Goal: Task Accomplishment & Management: Use online tool/utility

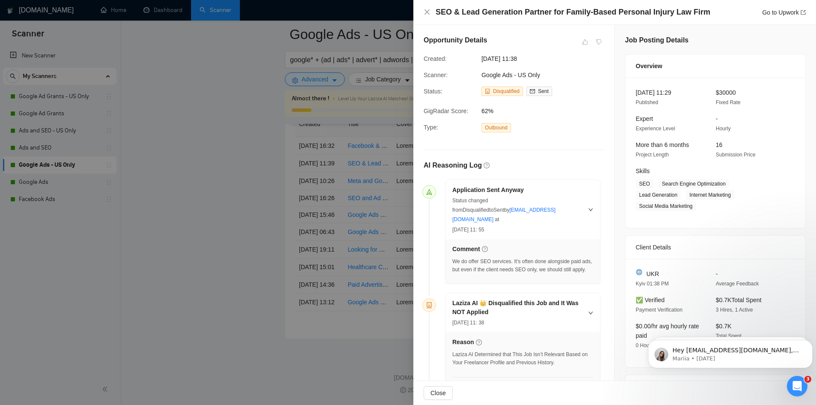
click at [227, 170] on div at bounding box center [408, 202] width 816 height 405
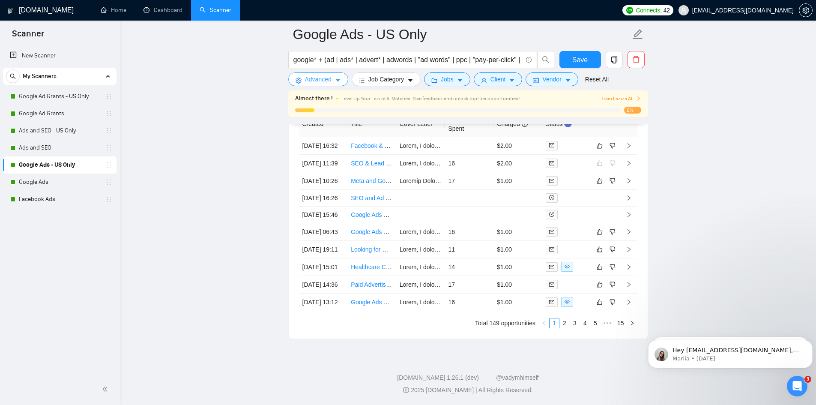
click at [304, 79] on button "Advanced" at bounding box center [318, 79] width 60 height 14
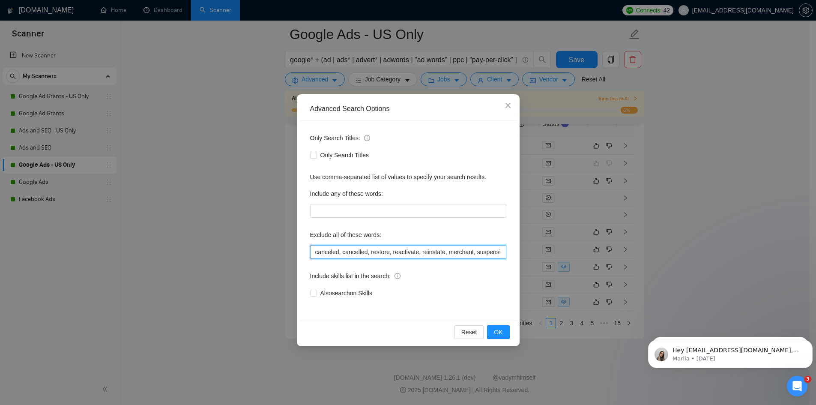
click at [455, 252] on input "canceled, cancelled, restore, reactivate, reinstate, merchant, suspension, susp…" at bounding box center [408, 252] width 196 height 14
type input "canceled, cancelled, restore, reactivate, reinstate, merchant, suspension, susp…"
click at [498, 332] on span "OK" at bounding box center [498, 331] width 9 height 9
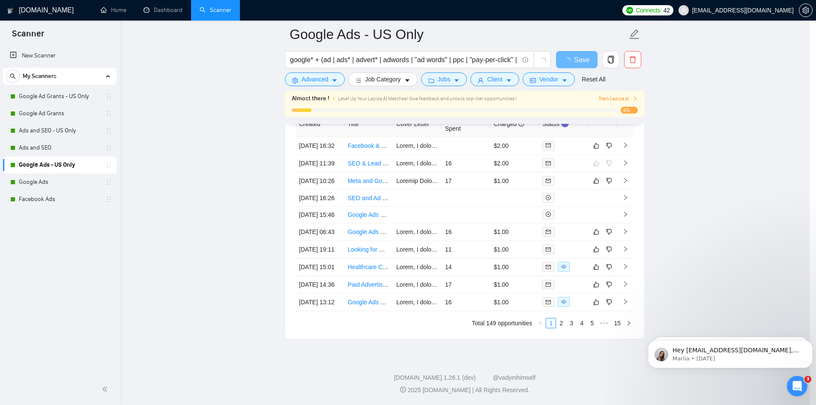
scroll to position [0, 0]
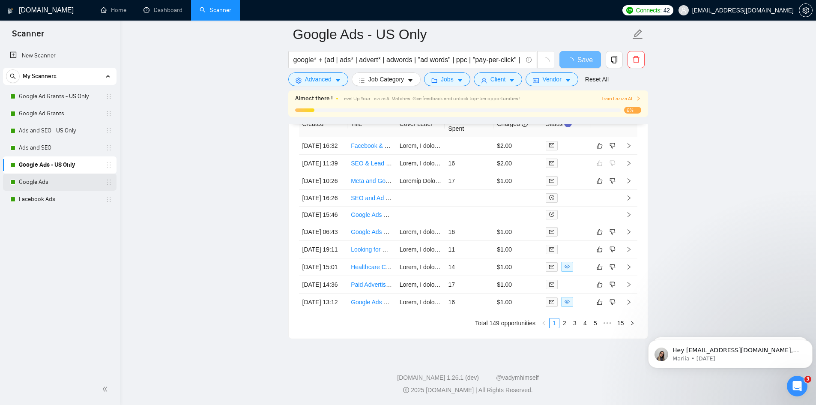
click at [48, 183] on link "Google Ads" at bounding box center [59, 181] width 81 height 17
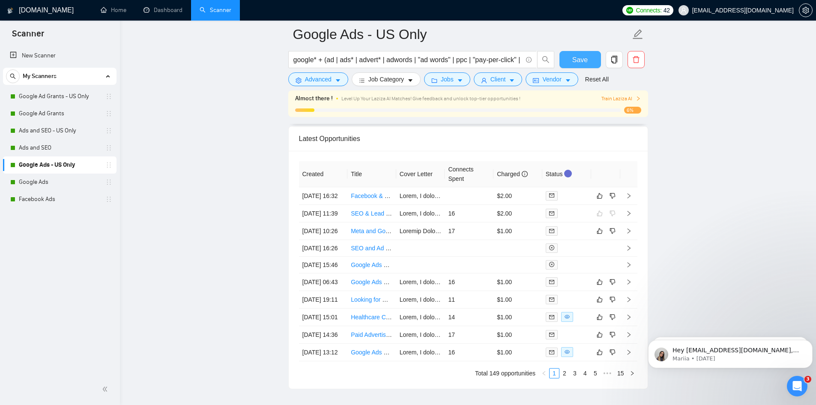
click at [585, 58] on span "Save" at bounding box center [579, 59] width 15 height 11
click at [65, 182] on link "Google Ads" at bounding box center [59, 181] width 81 height 17
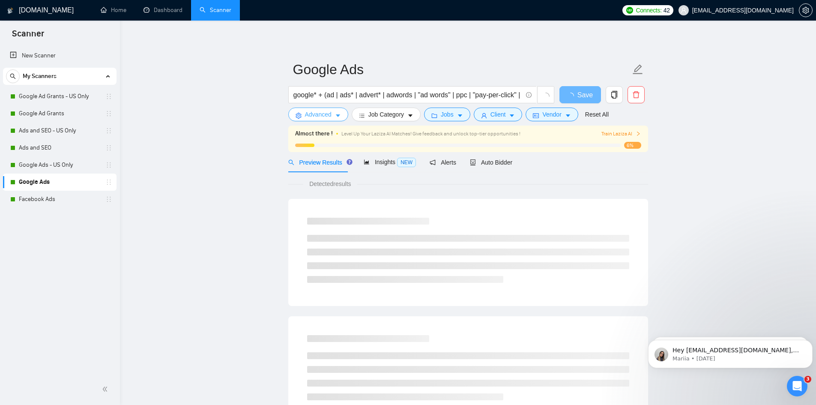
click at [313, 118] on span "Advanced" at bounding box center [318, 114] width 27 height 9
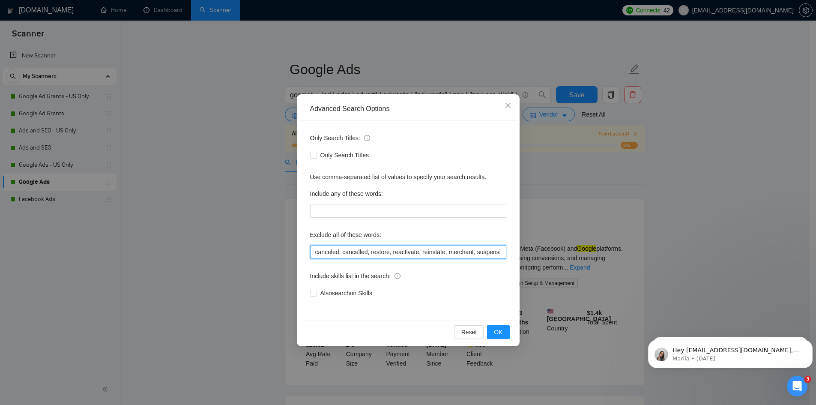
click at [442, 253] on input "canceled, cancelled, restore, reactivate, reinstate, merchant, suspension, susp…" at bounding box center [408, 252] width 196 height 14
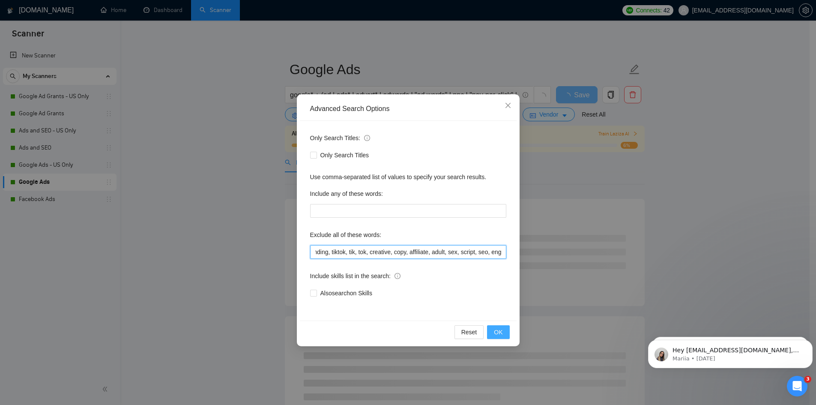
type input "canceled, cancelled, restore, reactivate, reinstate, merchant, suspension, susp…"
click at [505, 327] on button "OK" at bounding box center [498, 332] width 22 height 14
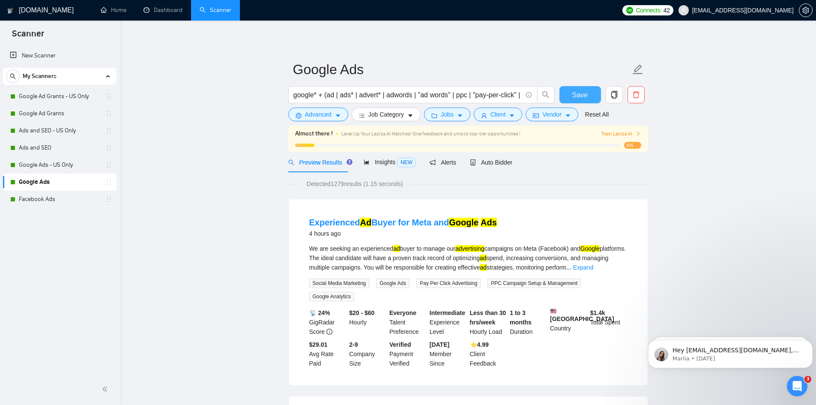
click at [582, 93] on span "Save" at bounding box center [579, 95] width 15 height 11
